Goal: Check status

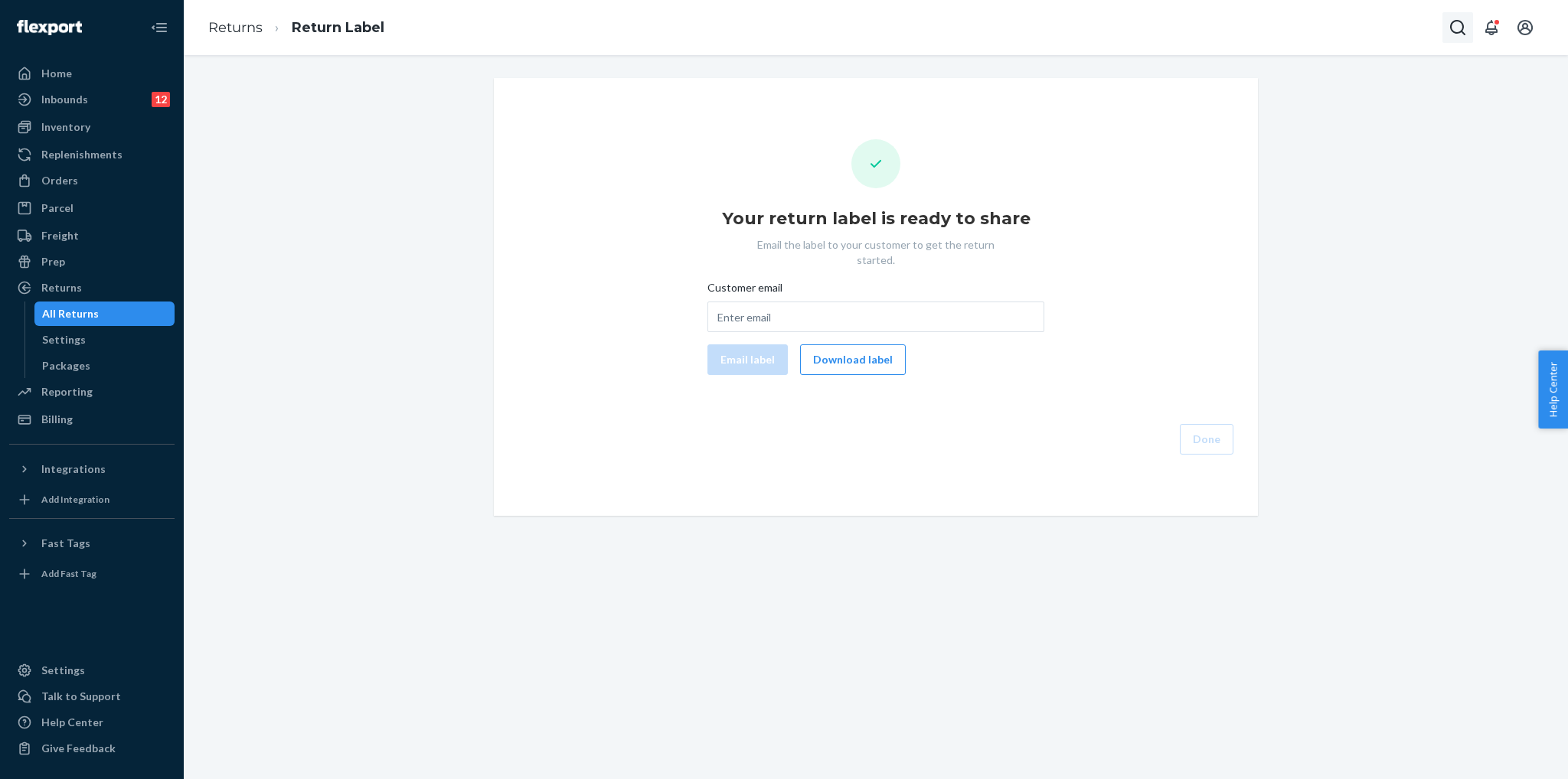
click at [1458, 22] on icon "Open Search Box" at bounding box center [1457, 27] width 18 height 18
type input "[PERSON_NAME]"
click at [1366, 9] on p "[PERSON_NAME]" at bounding box center [1419, 1] width 108 height 15
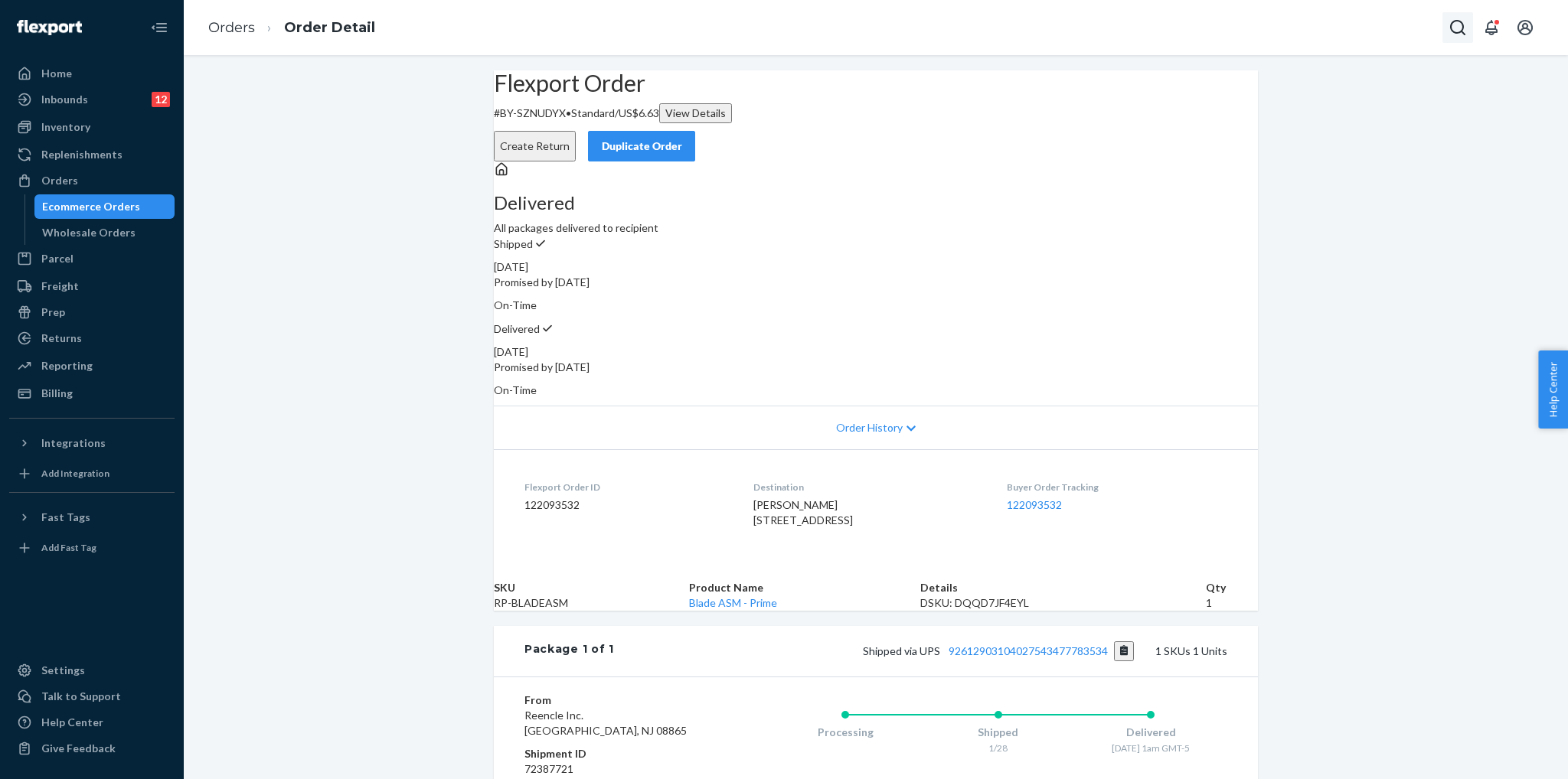
click at [1450, 27] on icon "Open Search Box" at bounding box center [1458, 28] width 15 height 15
click at [1387, 30] on input "Search Input" at bounding box center [1383, 28] width 126 height 20
type input "[PERSON_NAME]"
click at [1366, 70] on p "[PERSON_NAME]" at bounding box center [1419, 62] width 108 height 15
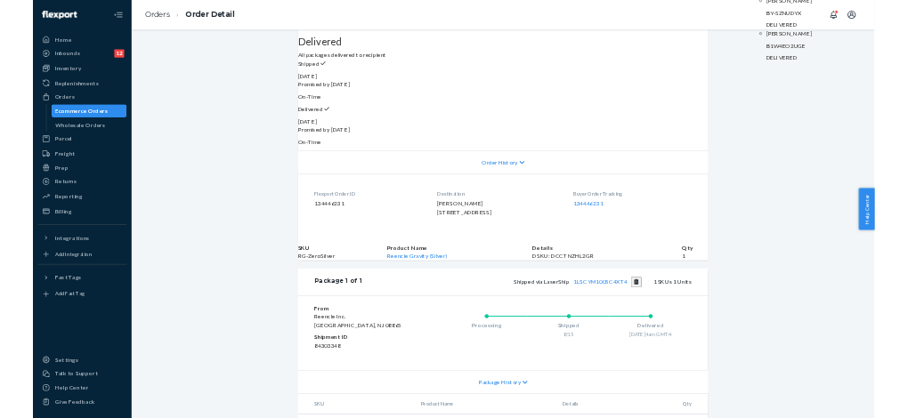
scroll to position [5, 0]
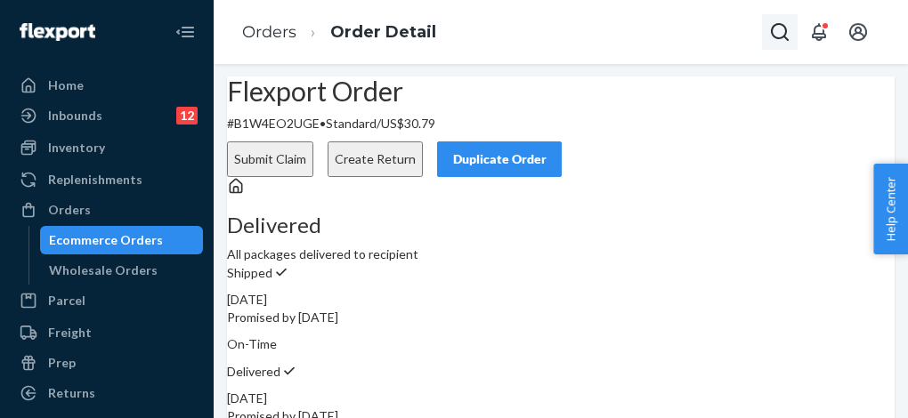
click at [779, 29] on icon "Open Search Box" at bounding box center [779, 31] width 21 height 21
click at [668, 35] on input "Search Input" at bounding box center [692, 32] width 146 height 23
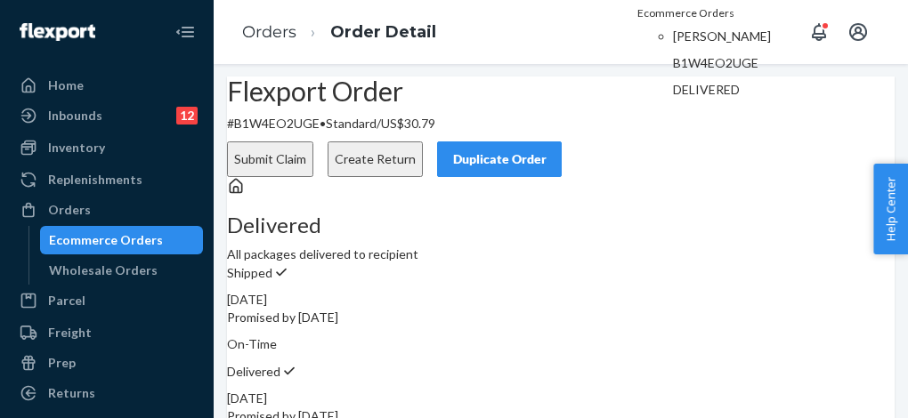
type input "134446231"
click at [673, 72] on p "B1W4EO2UGE" at bounding box center [735, 63] width 125 height 18
click at [673, 45] on p "[PERSON_NAME]" at bounding box center [735, 37] width 125 height 18
click at [401, 229] on div "Delivered All packages delivered to recipient Shipped [DATE] Promised by [DATE]…" at bounding box center [561, 314] width 668 height 275
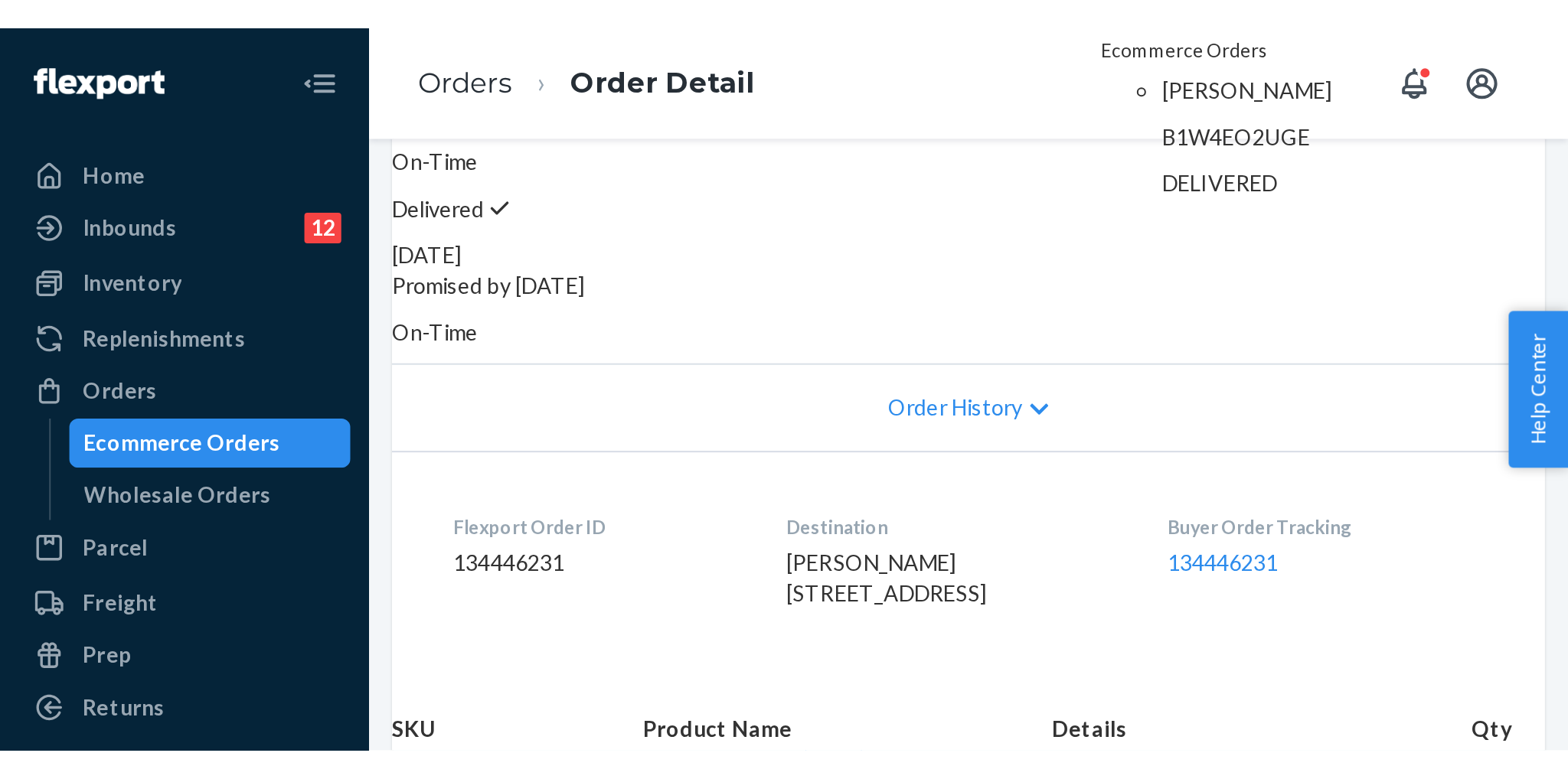
scroll to position [219, 0]
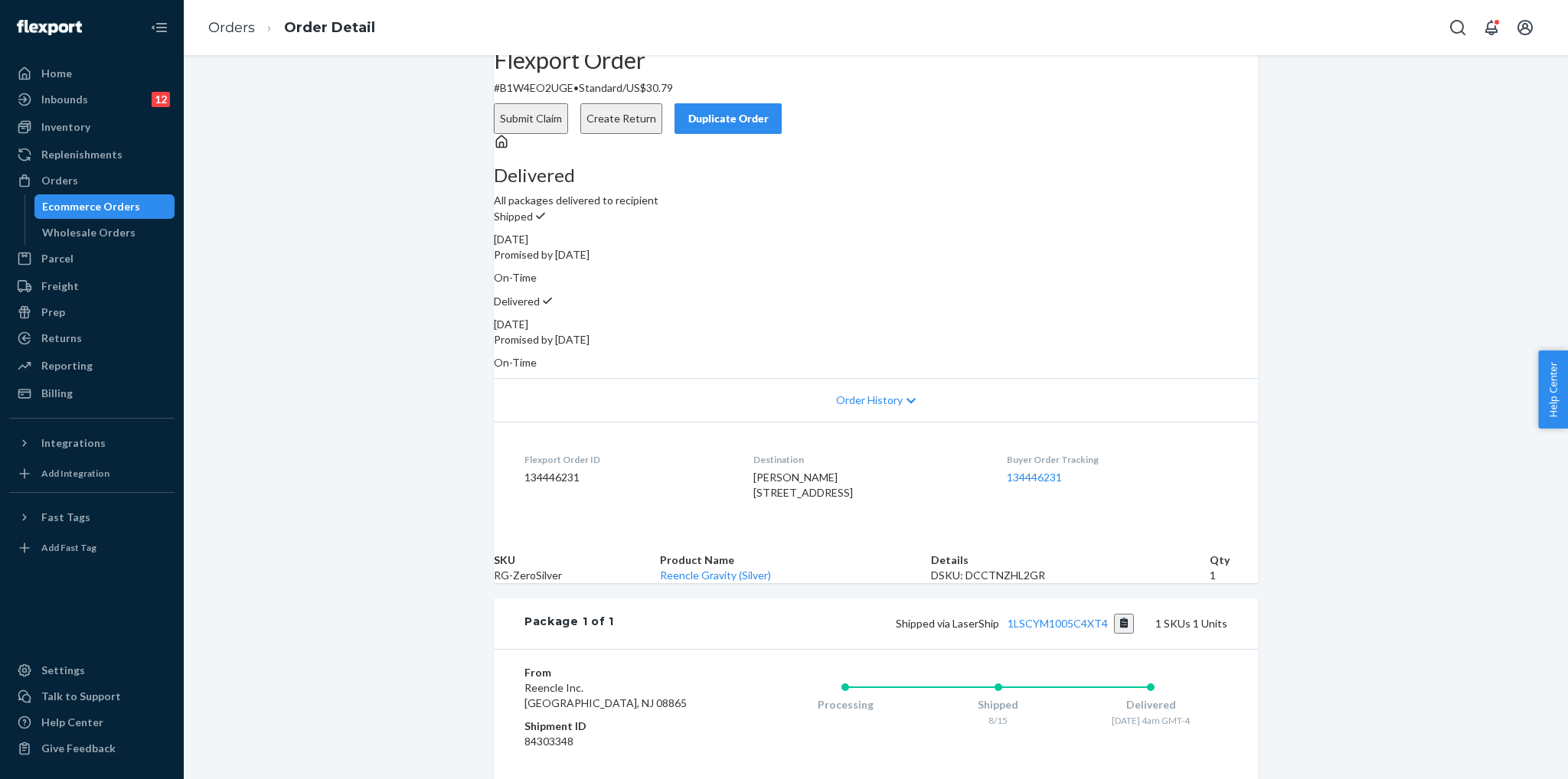
scroll to position [0, 0]
